Goal: Transaction & Acquisition: Book appointment/travel/reservation

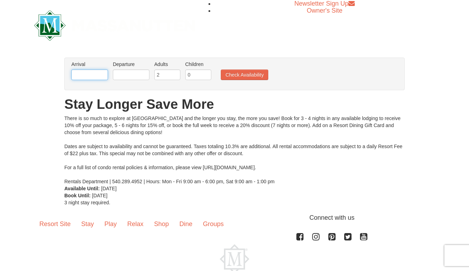
click at [89, 74] on input "text" at bounding box center [89, 75] width 37 height 11
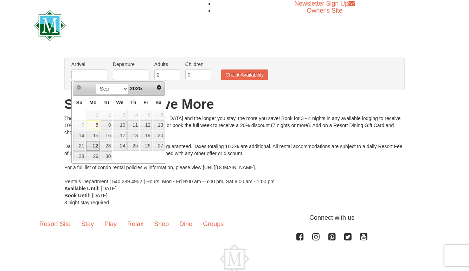
click at [97, 146] on link "22" at bounding box center [92, 146] width 13 height 10
type input "[DATE]"
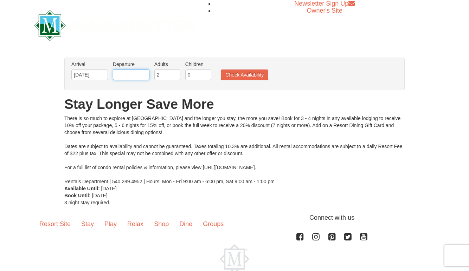
click at [124, 74] on input "text" at bounding box center [131, 75] width 37 height 11
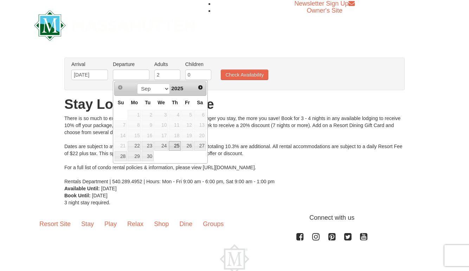
click at [177, 148] on link "25" at bounding box center [175, 146] width 12 height 10
type input "[DATE]"
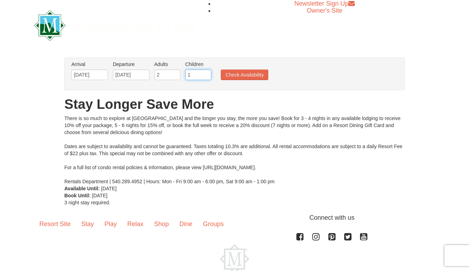
click at [207, 73] on input "1" at bounding box center [198, 75] width 26 height 11
type input "2"
click at [207, 73] on input "2" at bounding box center [198, 75] width 26 height 11
click at [228, 76] on button "Check Availability" at bounding box center [244, 75] width 47 height 11
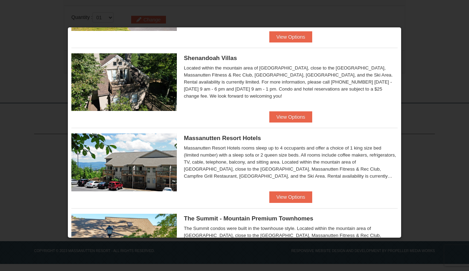
scroll to position [176, 0]
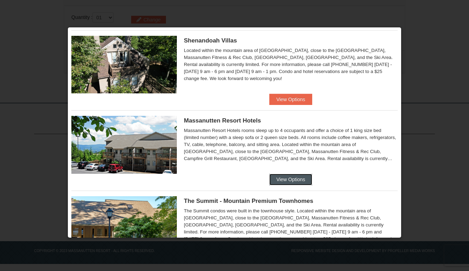
click at [300, 178] on button "View Options" at bounding box center [290, 179] width 43 height 11
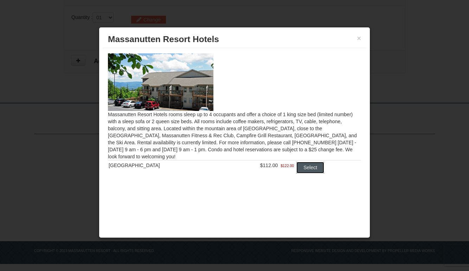
click at [299, 167] on button "Select" at bounding box center [310, 167] width 28 height 11
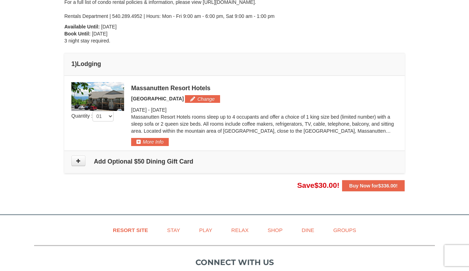
scroll to position [148, 0]
click at [77, 161] on icon at bounding box center [78, 161] width 5 height 5
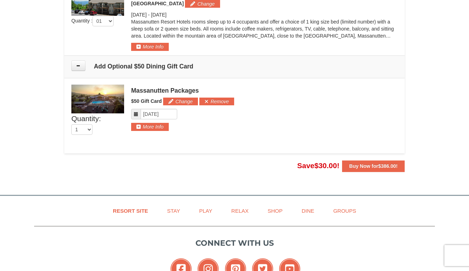
scroll to position [229, 0]
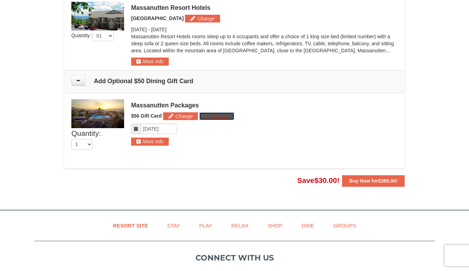
click at [205, 116] on button "Remove" at bounding box center [216, 117] width 35 height 8
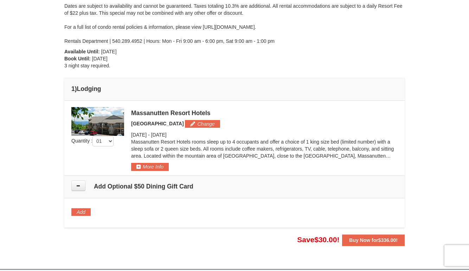
scroll to position [194, 0]
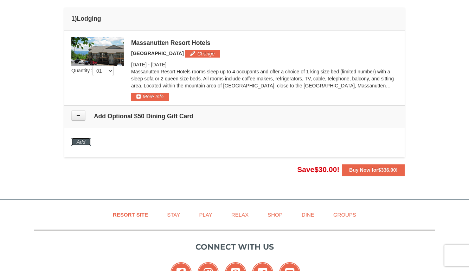
click at [82, 142] on button "Add" at bounding box center [80, 142] width 19 height 8
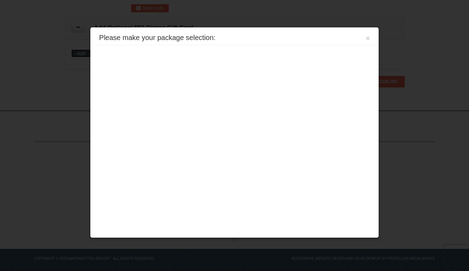
scroll to position [290, 0]
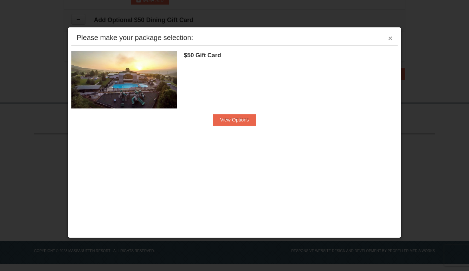
click at [392, 39] on button "×" at bounding box center [390, 38] width 4 height 7
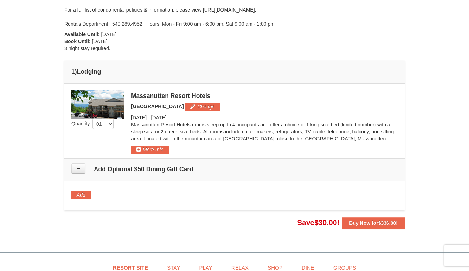
scroll to position [176, 0]
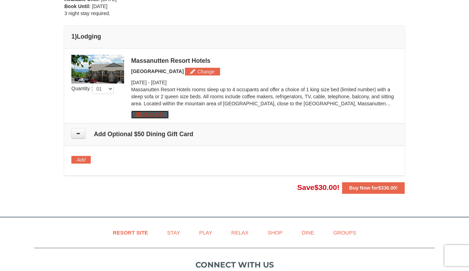
click at [138, 116] on button "More Info" at bounding box center [150, 115] width 38 height 8
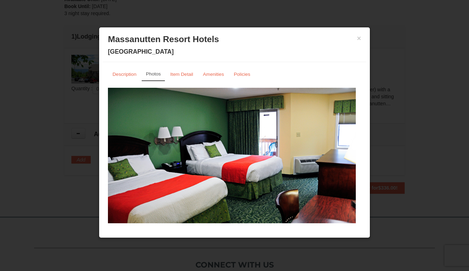
scroll to position [11, 0]
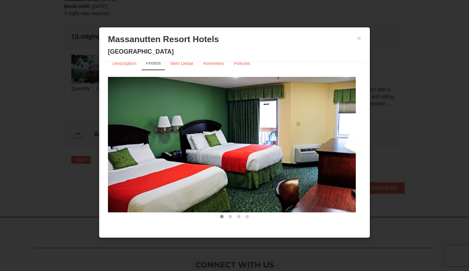
click at [323, 173] on img at bounding box center [232, 145] width 248 height 136
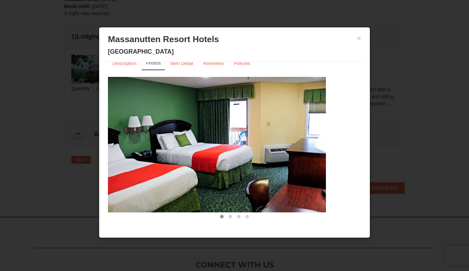
drag, startPoint x: 324, startPoint y: 172, endPoint x: 213, endPoint y: 173, distance: 110.4
click at [225, 173] on img at bounding box center [202, 145] width 248 height 136
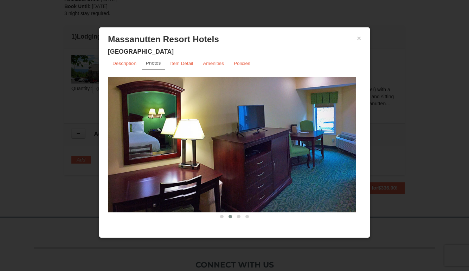
click at [312, 161] on img at bounding box center [232, 145] width 248 height 136
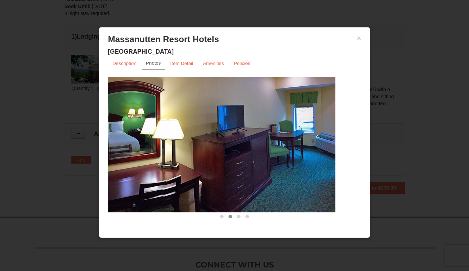
drag, startPoint x: 312, startPoint y: 160, endPoint x: 188, endPoint y: 160, distance: 123.8
click at [189, 160] on img at bounding box center [212, 145] width 248 height 136
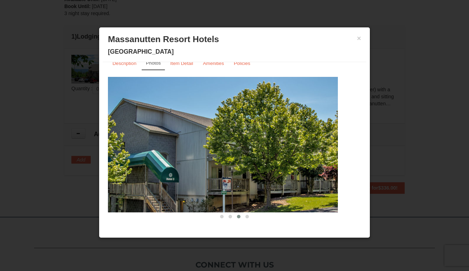
drag, startPoint x: 310, startPoint y: 172, endPoint x: 234, endPoint y: 176, distance: 75.7
click at [238, 176] on img at bounding box center [214, 145] width 248 height 136
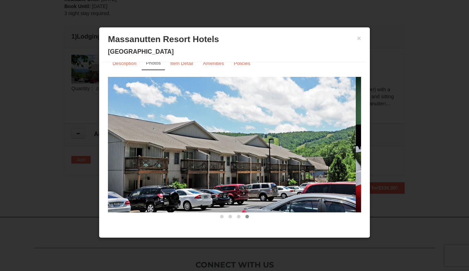
drag, startPoint x: 288, startPoint y: 160, endPoint x: 201, endPoint y: 162, distance: 86.2
click at [203, 162] on img at bounding box center [232, 145] width 248 height 136
click at [357, 37] on div "× Massanutten Resort Hotels Hotel Queen Room" at bounding box center [235, 46] width 264 height 31
click at [361, 38] on div "× Massanutten Resort Hotels Hotel Queen Room" at bounding box center [235, 46] width 264 height 31
click at [358, 39] on button "×" at bounding box center [359, 38] width 4 height 7
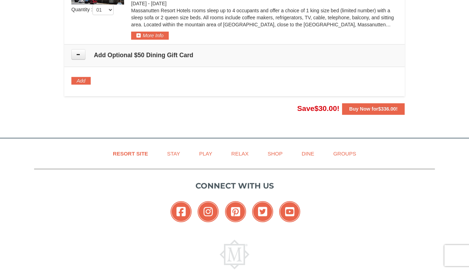
scroll to position [220, 0]
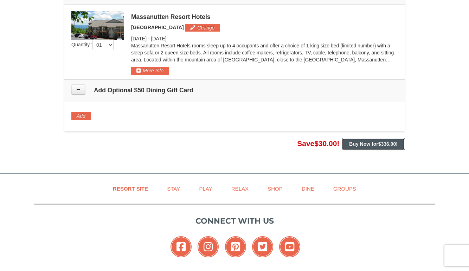
click at [387, 144] on span "$336.00" at bounding box center [387, 144] width 18 height 6
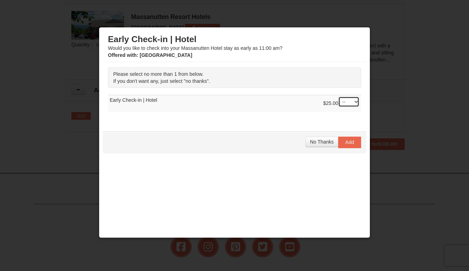
click at [338, 102] on select "-- 01" at bounding box center [348, 102] width 21 height 11
click at [289, 104] on td "$25.00 -- 01 Early Check-in | Hotel" at bounding box center [234, 103] width 253 height 17
click at [313, 144] on span "No Thanks" at bounding box center [322, 142] width 24 height 6
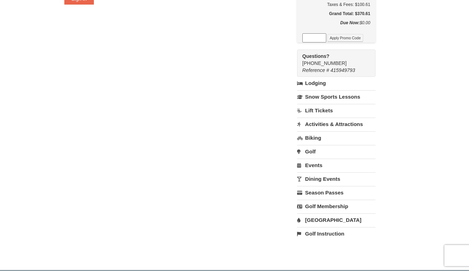
scroll to position [211, 0]
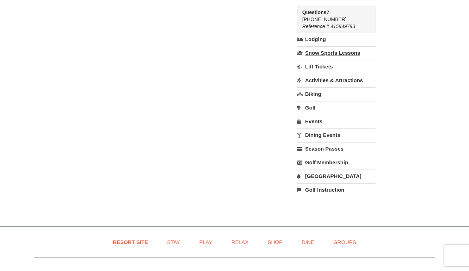
click at [364, 53] on link "Snow Sports Lessons" at bounding box center [336, 52] width 78 height 13
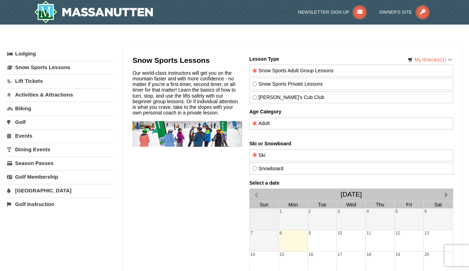
click at [291, 123] on label "Adult" at bounding box center [351, 124] width 198 height 6
click at [257, 123] on input "Adult" at bounding box center [254, 123] width 5 height 5
click at [262, 96] on label "Theo's Cub Club" at bounding box center [351, 98] width 198 height 6
click at [257, 96] on input "Theo's Cub Club" at bounding box center [254, 97] width 5 height 5
radio input "true"
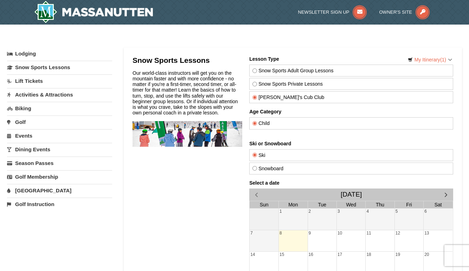
click at [189, 62] on h2 "Snow Sports Lessons" at bounding box center [187, 60] width 110 height 8
click at [182, 88] on div "Our world-class instructors will get you on the mountain faster and with more c…" at bounding box center [187, 92] width 110 height 45
click at [257, 60] on h4 "Lesson Type" at bounding box center [351, 59] width 204 height 6
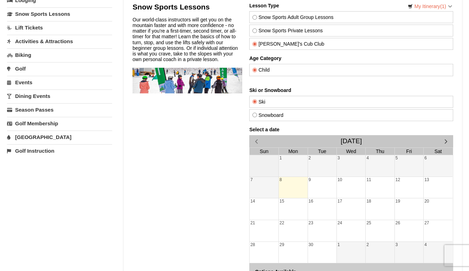
scroll to position [70, 0]
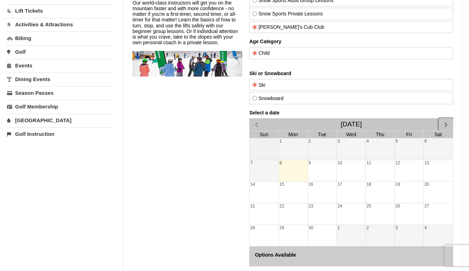
click at [446, 124] on span "button" at bounding box center [445, 124] width 7 height 7
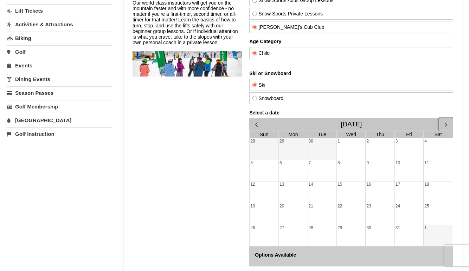
click at [446, 124] on span "button" at bounding box center [445, 124] width 7 height 7
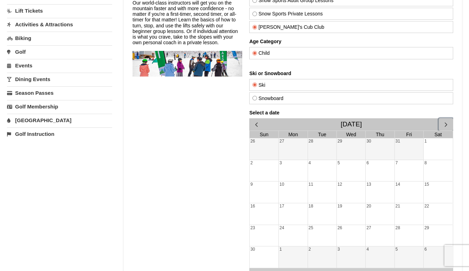
click at [446, 124] on span "button" at bounding box center [445, 124] width 7 height 7
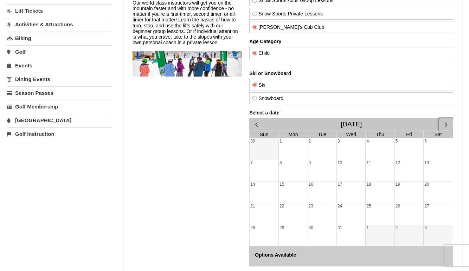
click at [347, 218] on div "24" at bounding box center [350, 214] width 28 height 21
click at [311, 206] on div "23" at bounding box center [322, 214] width 28 height 21
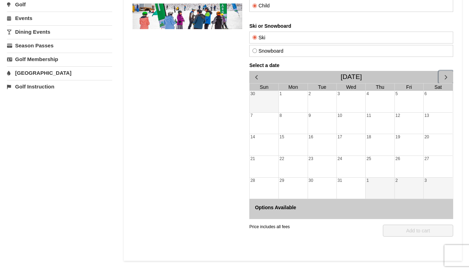
scroll to position [105, 0]
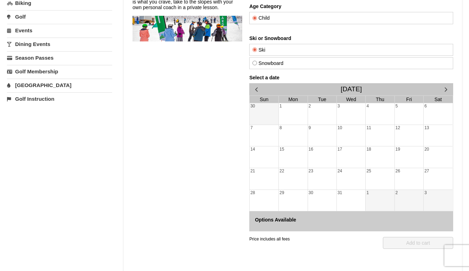
click at [280, 222] on h4 "Options Available" at bounding box center [351, 220] width 193 height 6
click at [299, 223] on h4 "Options Available" at bounding box center [351, 220] width 193 height 6
click at [343, 222] on h4 "Options Available" at bounding box center [351, 220] width 193 height 6
click at [324, 179] on div "23" at bounding box center [322, 178] width 28 height 21
click at [315, 162] on div "16" at bounding box center [322, 157] width 28 height 21
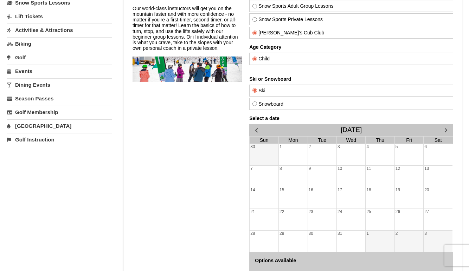
scroll to position [0, 0]
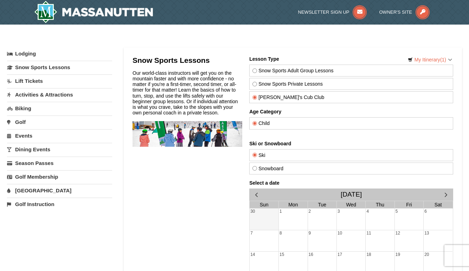
click at [257, 85] on label "Snow Sports Private Lessons" at bounding box center [351, 84] width 198 height 6
click at [257, 85] on input "Snow Sports Private Lessons" at bounding box center [254, 84] width 5 height 5
radio input "true"
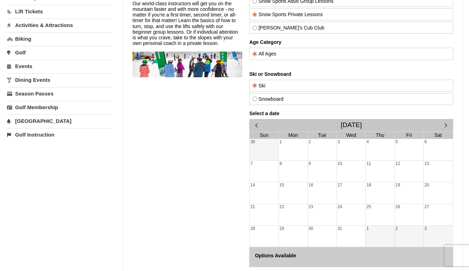
scroll to position [70, 0]
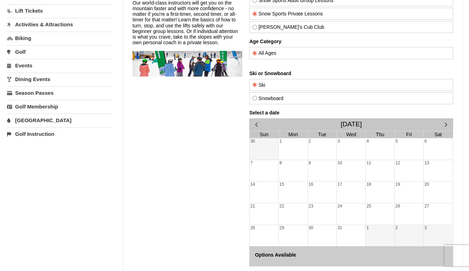
click at [369, 162] on div "11" at bounding box center [379, 170] width 28 height 21
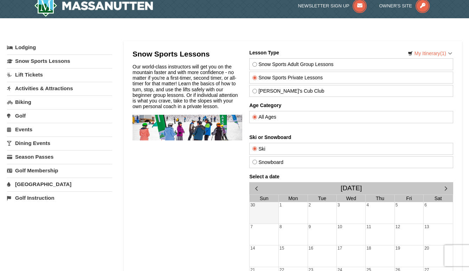
scroll to position [0, 0]
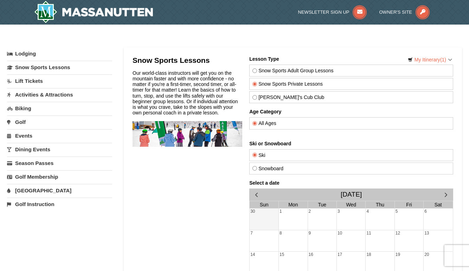
click at [48, 94] on link "Activities & Attractions" at bounding box center [59, 94] width 105 height 13
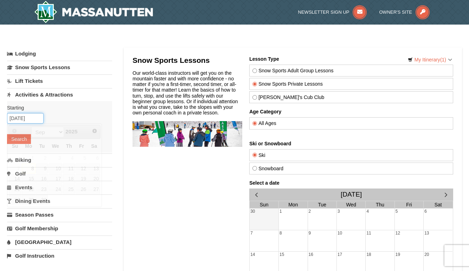
click at [15, 117] on input "[DATE]" at bounding box center [25, 118] width 37 height 11
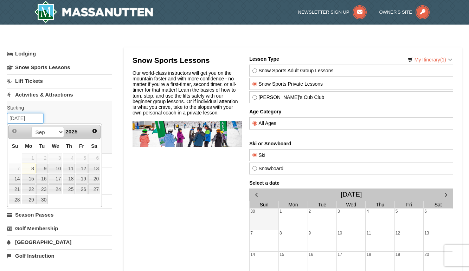
drag, startPoint x: 35, startPoint y: 118, endPoint x: -6, endPoint y: 118, distance: 41.1
click at [36, 156] on td "2" at bounding box center [42, 158] width 13 height 11
type input "12/02/2025"
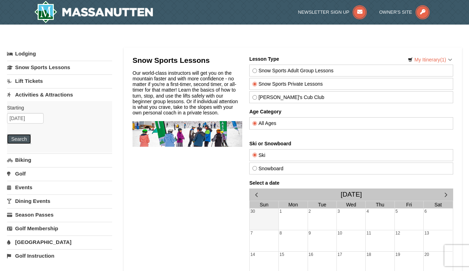
click at [20, 140] on button "Search" at bounding box center [19, 139] width 24 height 10
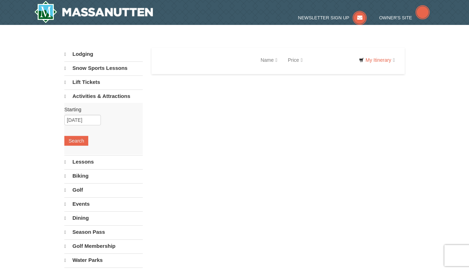
select select "9"
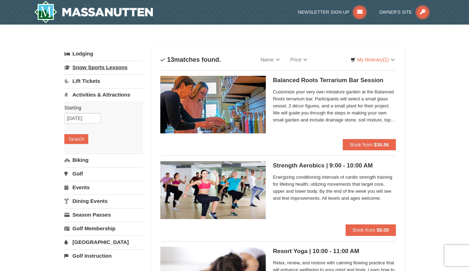
click at [98, 71] on link "Snow Sports Lessons" at bounding box center [103, 67] width 78 height 13
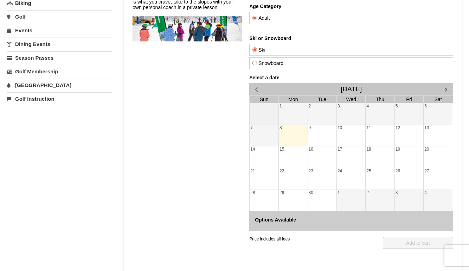
scroll to position [35, 0]
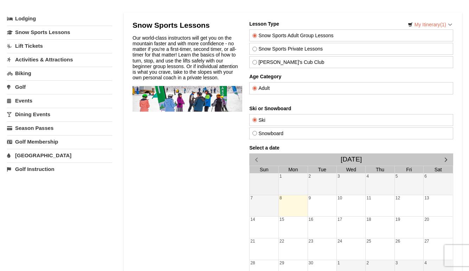
click at [60, 47] on link "Lift Tickets" at bounding box center [59, 45] width 105 height 13
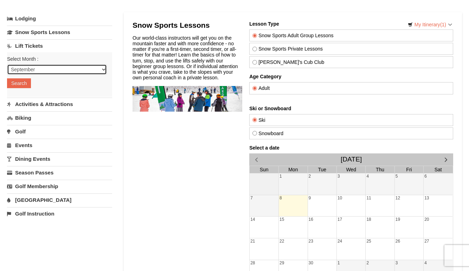
click at [50, 68] on select "September October November December January February March April May June July …" at bounding box center [57, 69] width 100 height 11
select select "12"
click at [7, 64] on select "September October November December January February March April May June July …" at bounding box center [57, 69] width 100 height 11
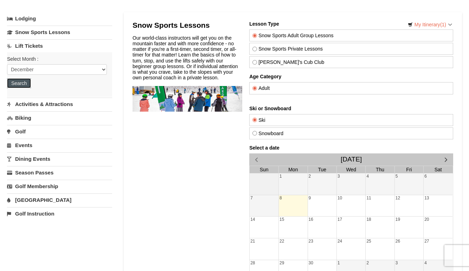
click at [25, 86] on button "Search" at bounding box center [19, 83] width 24 height 10
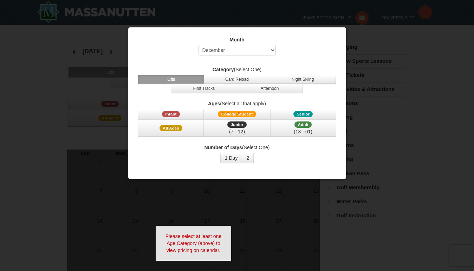
select select "12"
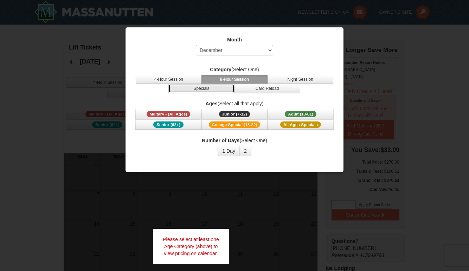
click at [193, 85] on button "Specials" at bounding box center [201, 88] width 66 height 9
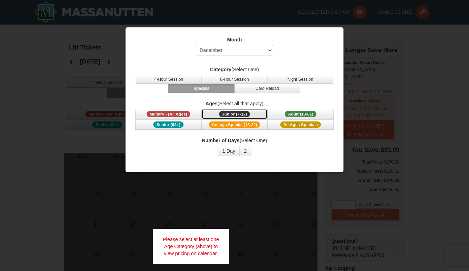
click at [222, 115] on span "Junior (7-12)" at bounding box center [234, 114] width 31 height 6
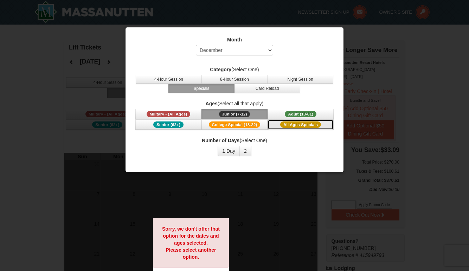
click at [307, 123] on span "All Ages Specials" at bounding box center [300, 125] width 41 height 6
click at [306, 114] on span "Adult (13-61)" at bounding box center [301, 114] width 32 height 6
click at [372, 44] on div at bounding box center [234, 135] width 469 height 271
click at [127, 118] on div "Month Select September October November December January February March April M…" at bounding box center [234, 100] width 219 height 146
click at [242, 154] on button "2" at bounding box center [245, 151] width 12 height 11
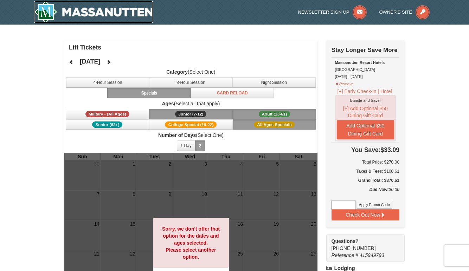
click at [101, 15] on img at bounding box center [93, 12] width 119 height 23
